Goal: Find specific page/section: Find specific page/section

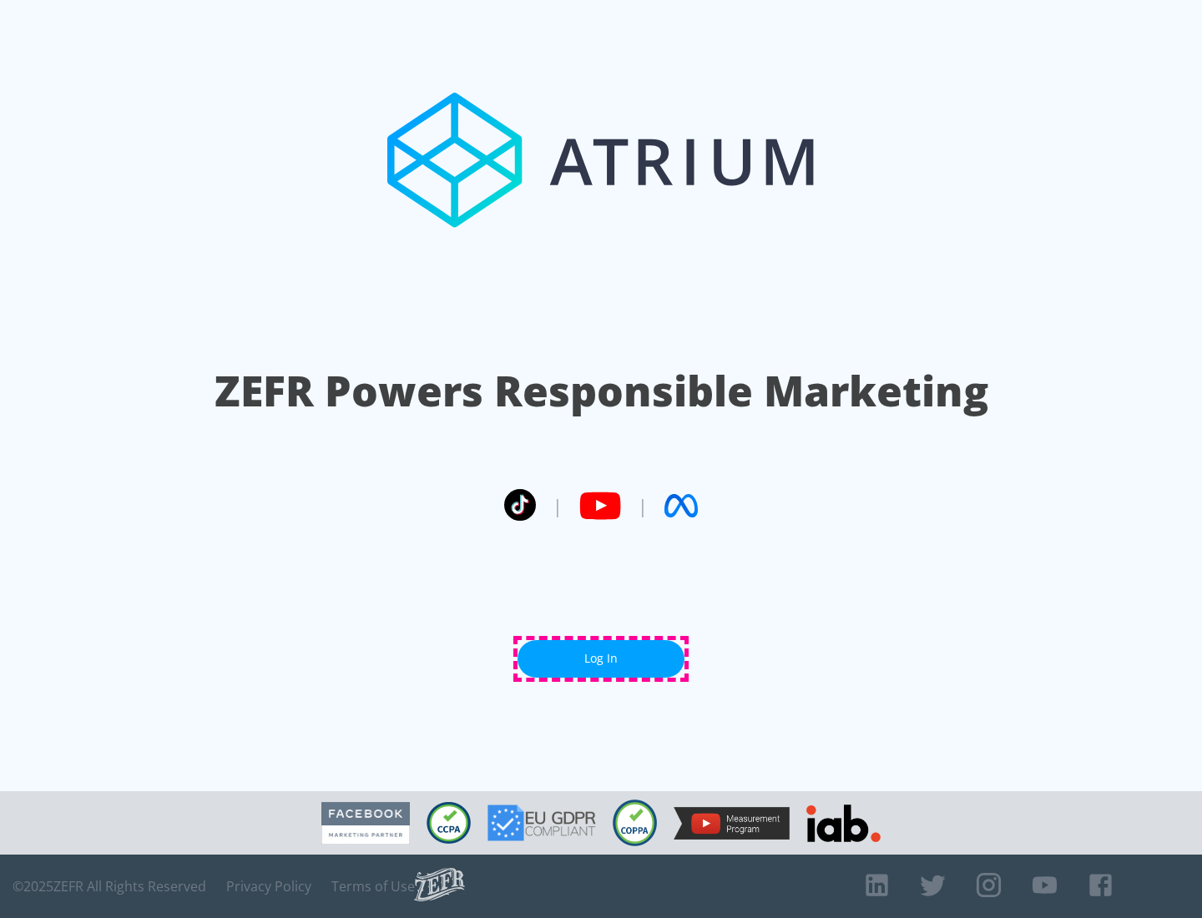
click at [601, 659] on link "Log In" at bounding box center [600, 659] width 167 height 38
